Goal: Information Seeking & Learning: Learn about a topic

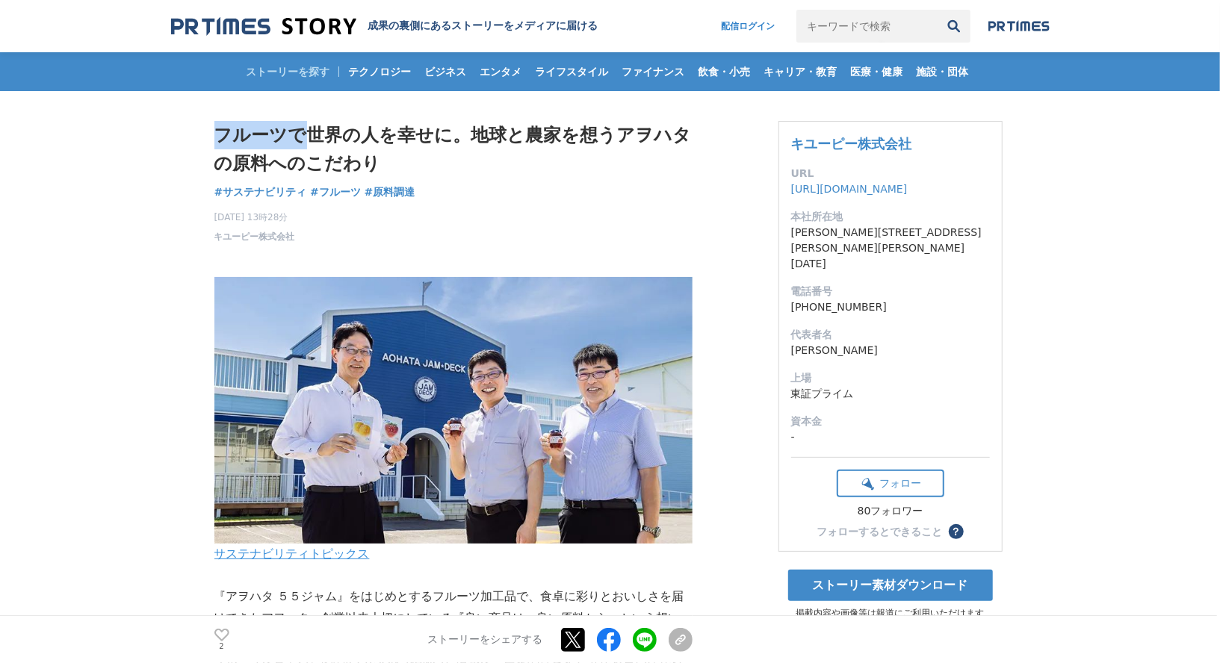
drag, startPoint x: 219, startPoint y: 130, endPoint x: 299, endPoint y: 129, distance: 79.9
click at [299, 129] on h1 "フルーツで世界の人を幸せに。地球と農家を想うアヲハタの原料へのこだわり" at bounding box center [453, 150] width 478 height 58
drag, startPoint x: 307, startPoint y: 237, endPoint x: 213, endPoint y: 236, distance: 94.1
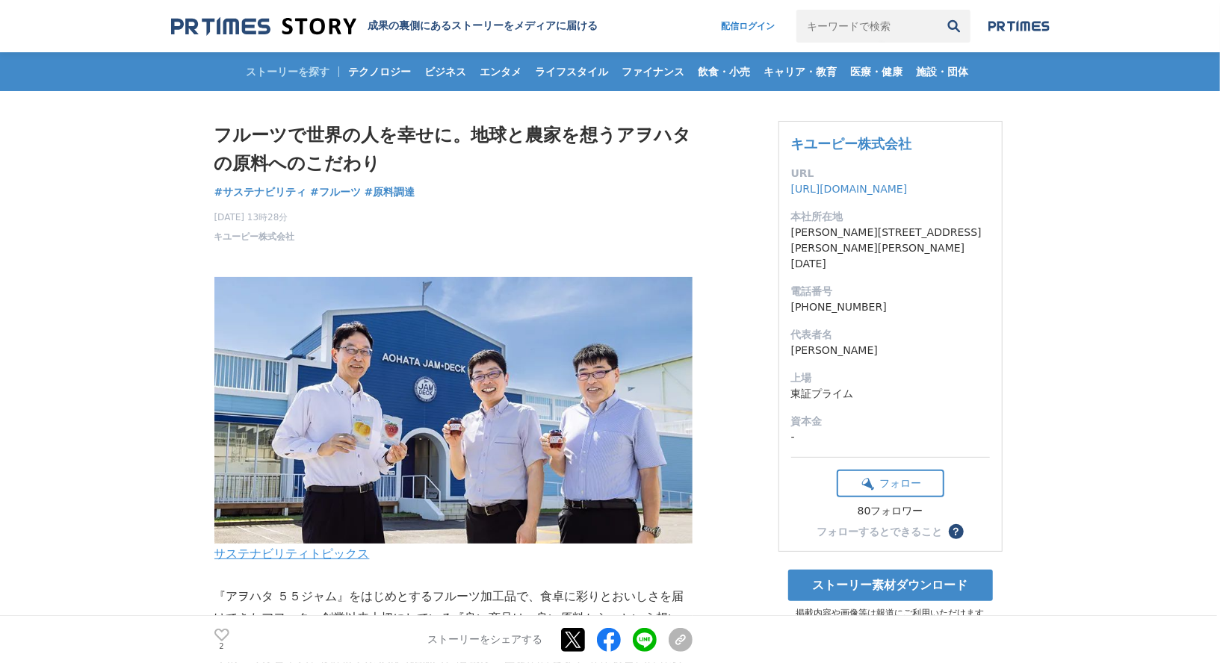
drag, startPoint x: 211, startPoint y: 237, endPoint x: 306, endPoint y: 237, distance: 94.9
click at [295, 237] on p "[DATE] 13時28分 キユーピー株式会社" at bounding box center [254, 227] width 81 height 33
drag, startPoint x: 303, startPoint y: 236, endPoint x: 217, endPoint y: 233, distance: 86.0
click at [217, 233] on p "[DATE] 13時28分 キユーピー株式会社" at bounding box center [254, 227] width 81 height 33
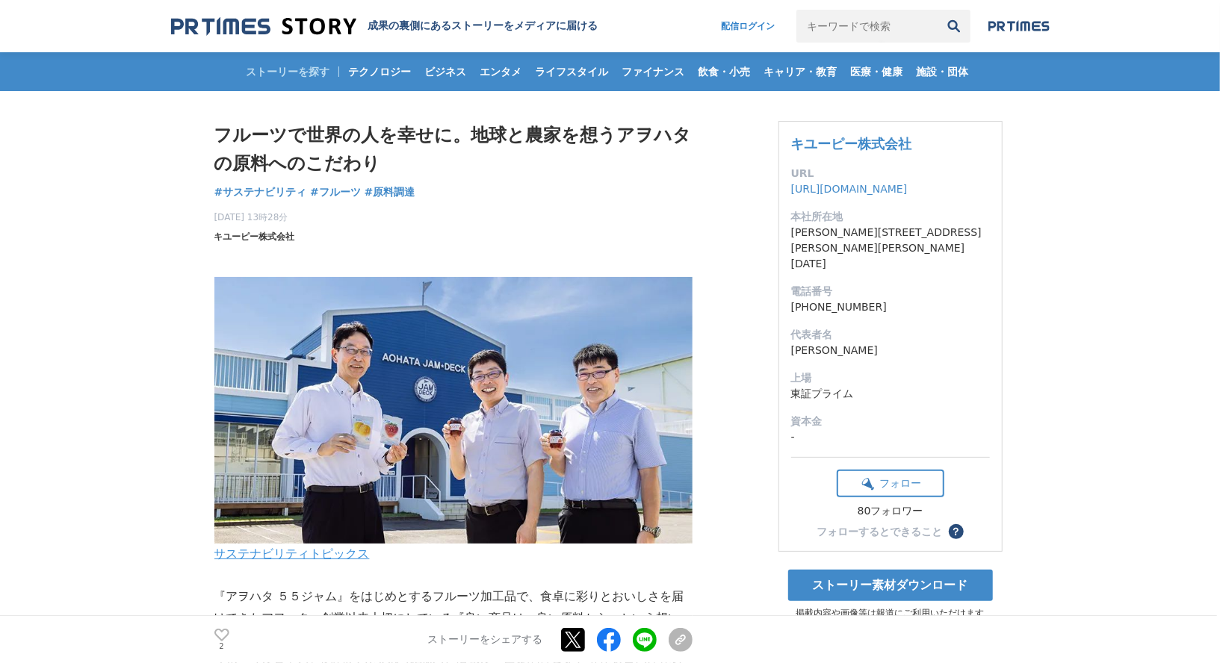
copy span "キユーピー株式会社"
